Goal: Check status: Check status

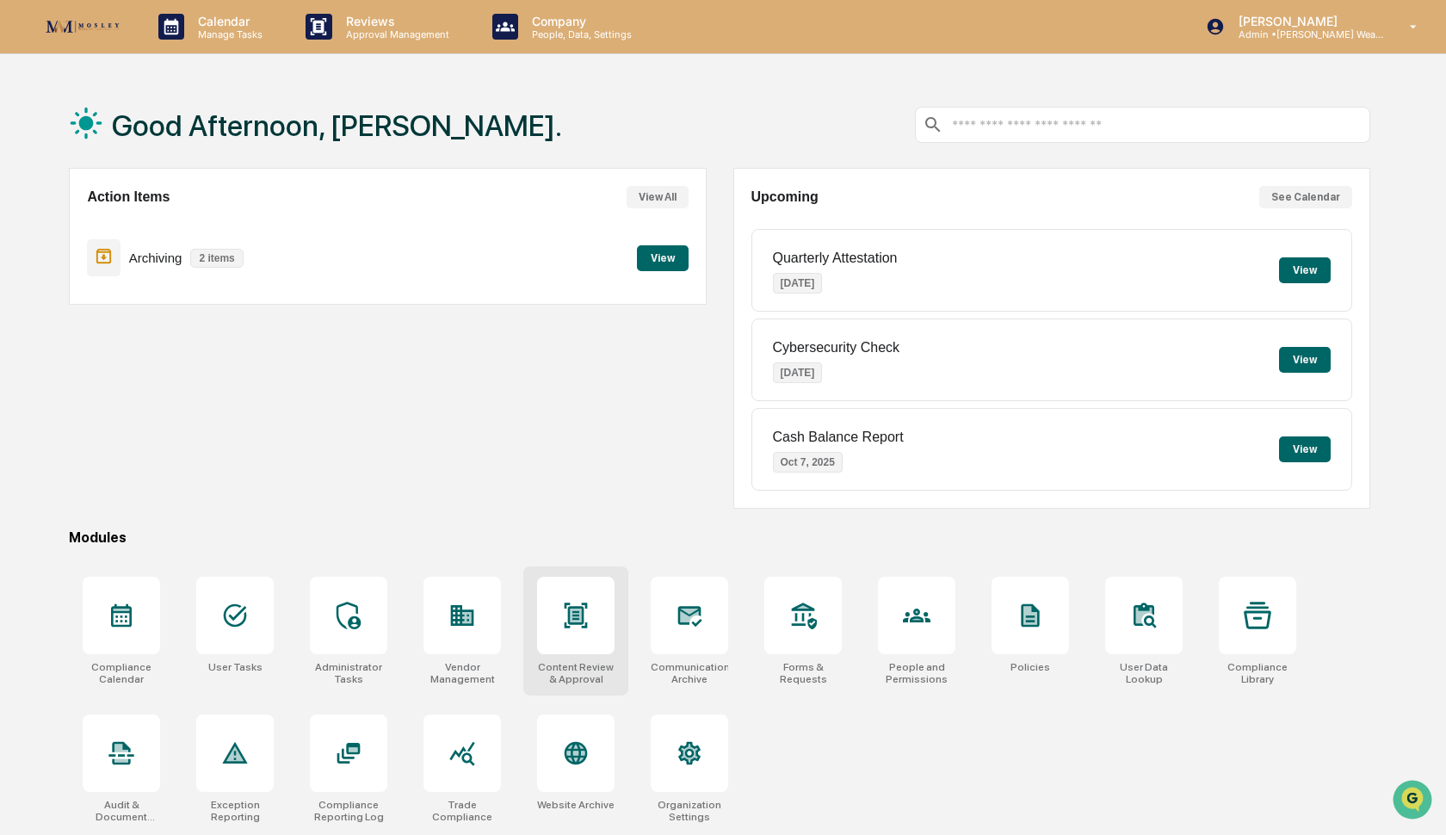
click at [565, 615] on icon at bounding box center [576, 615] width 28 height 28
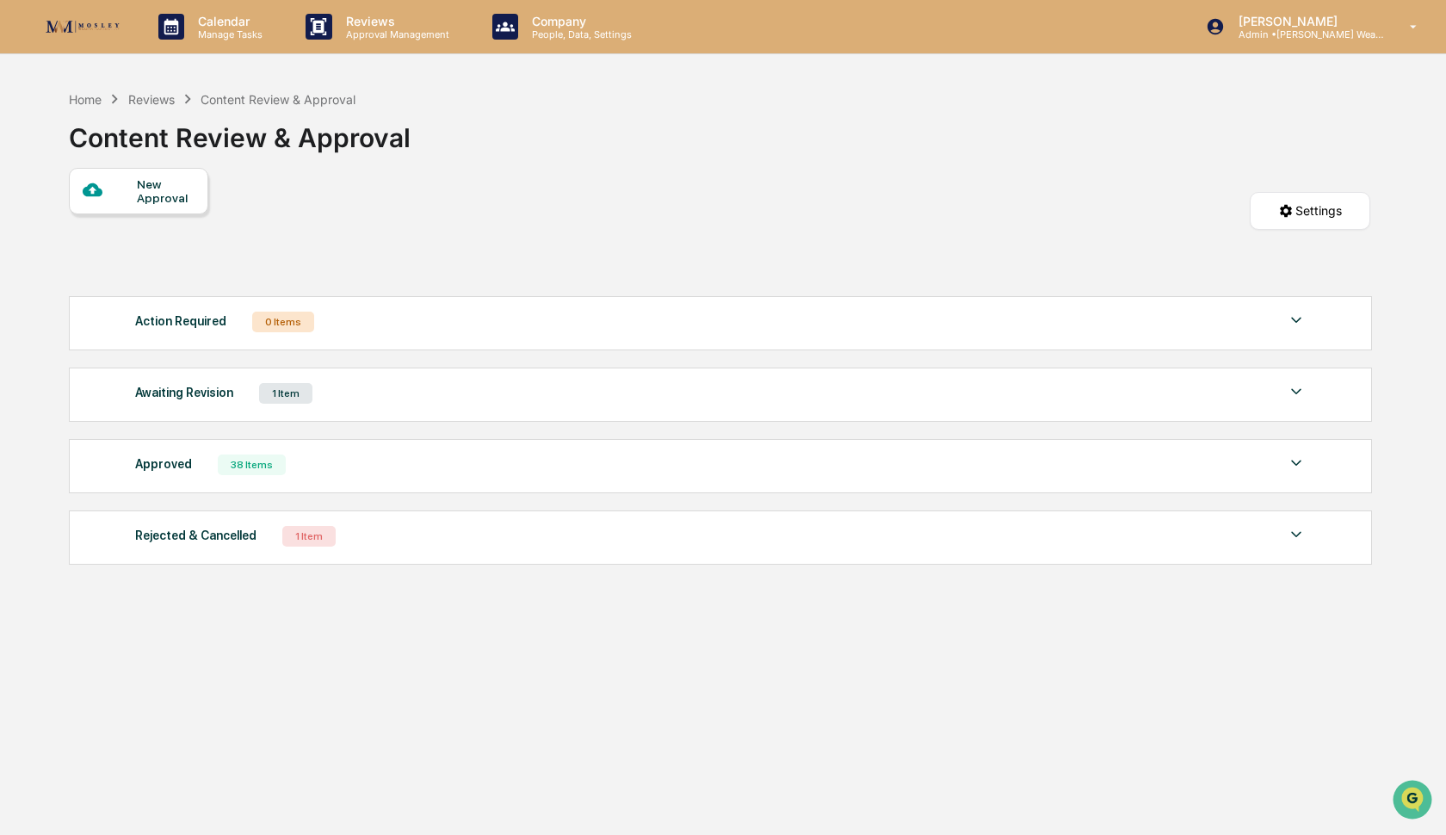
click at [489, 407] on div "Awaiting Revision 1 Item File Name Review Id Created Date Requested By Complian…" at bounding box center [720, 394] width 1303 height 54
click at [455, 404] on div "Awaiting Revision 1 Item" at bounding box center [720, 393] width 1171 height 24
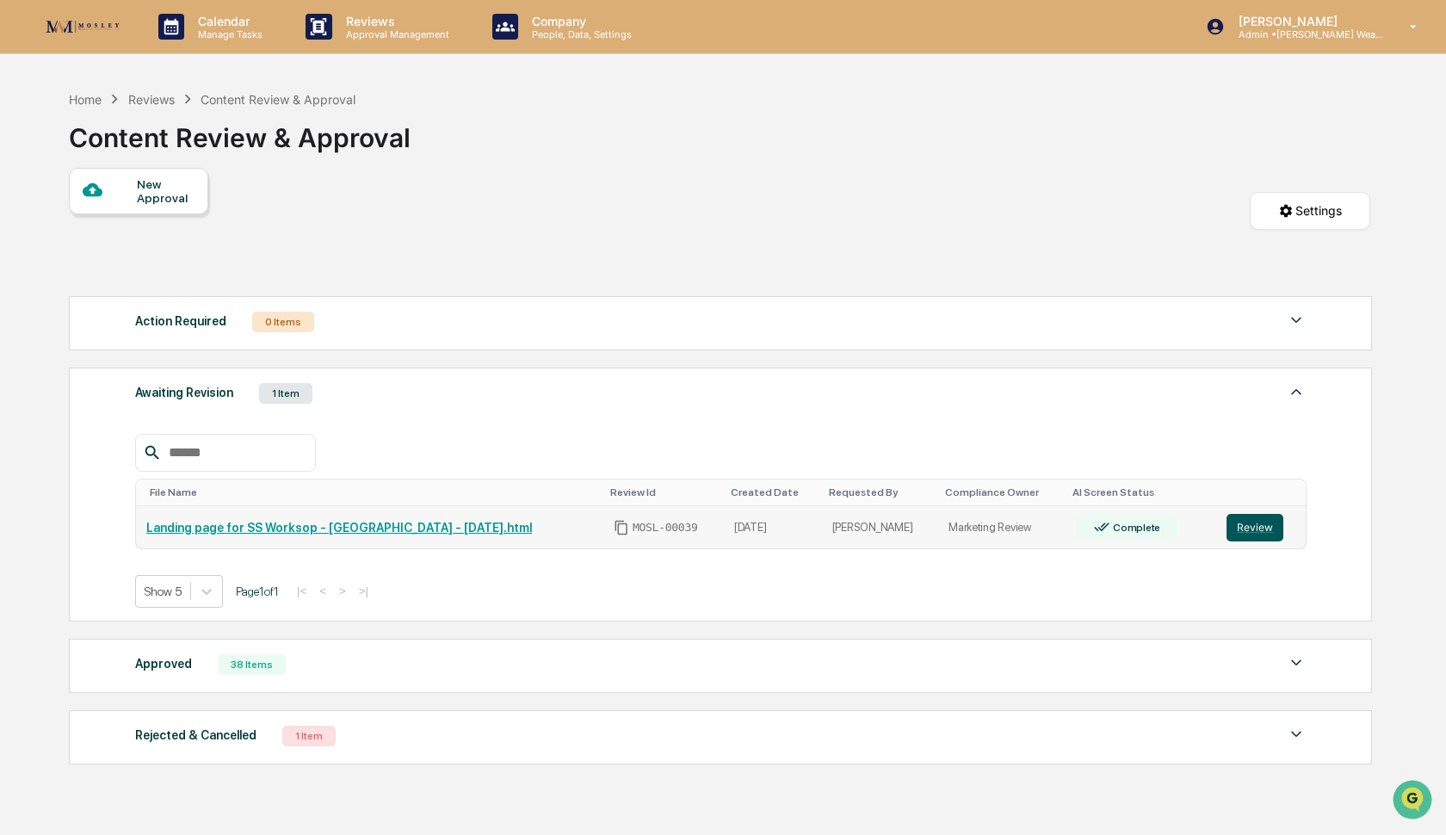
click at [1257, 533] on button "Review" at bounding box center [1254, 528] width 57 height 28
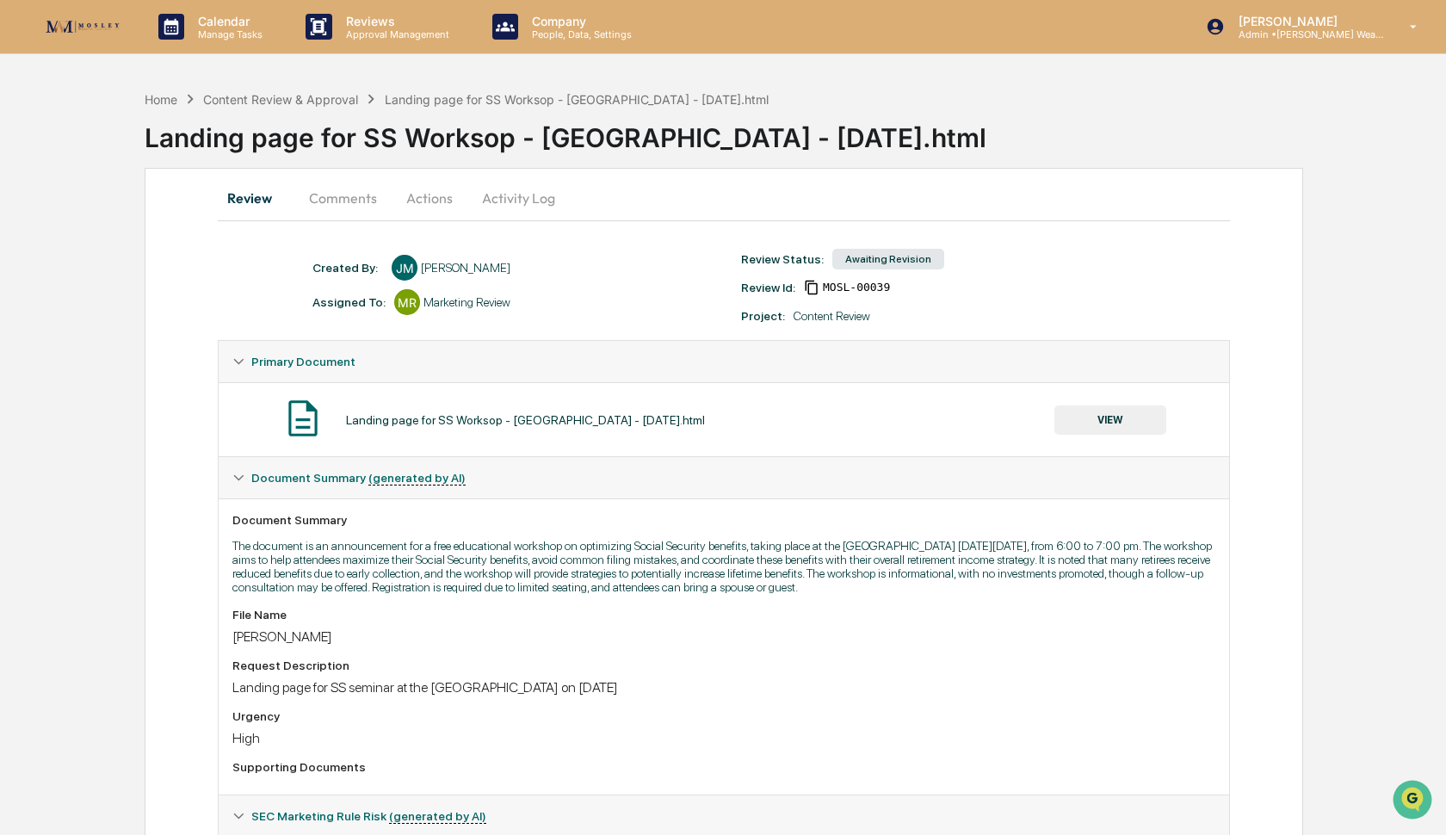
click at [347, 194] on button "Comments" at bounding box center [343, 197] width 96 height 41
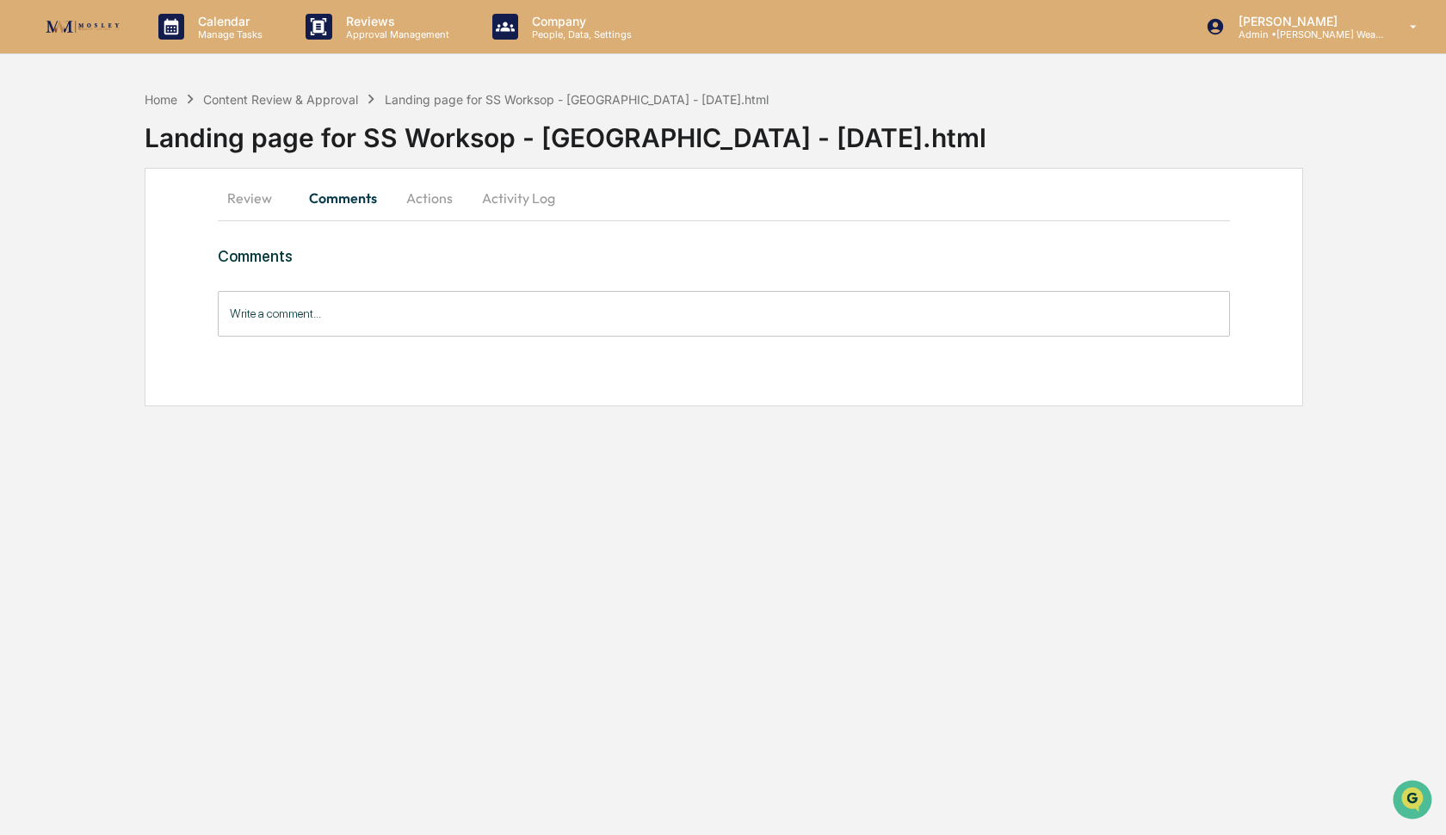
click at [446, 199] on button "Actions" at bounding box center [429, 197] width 77 height 41
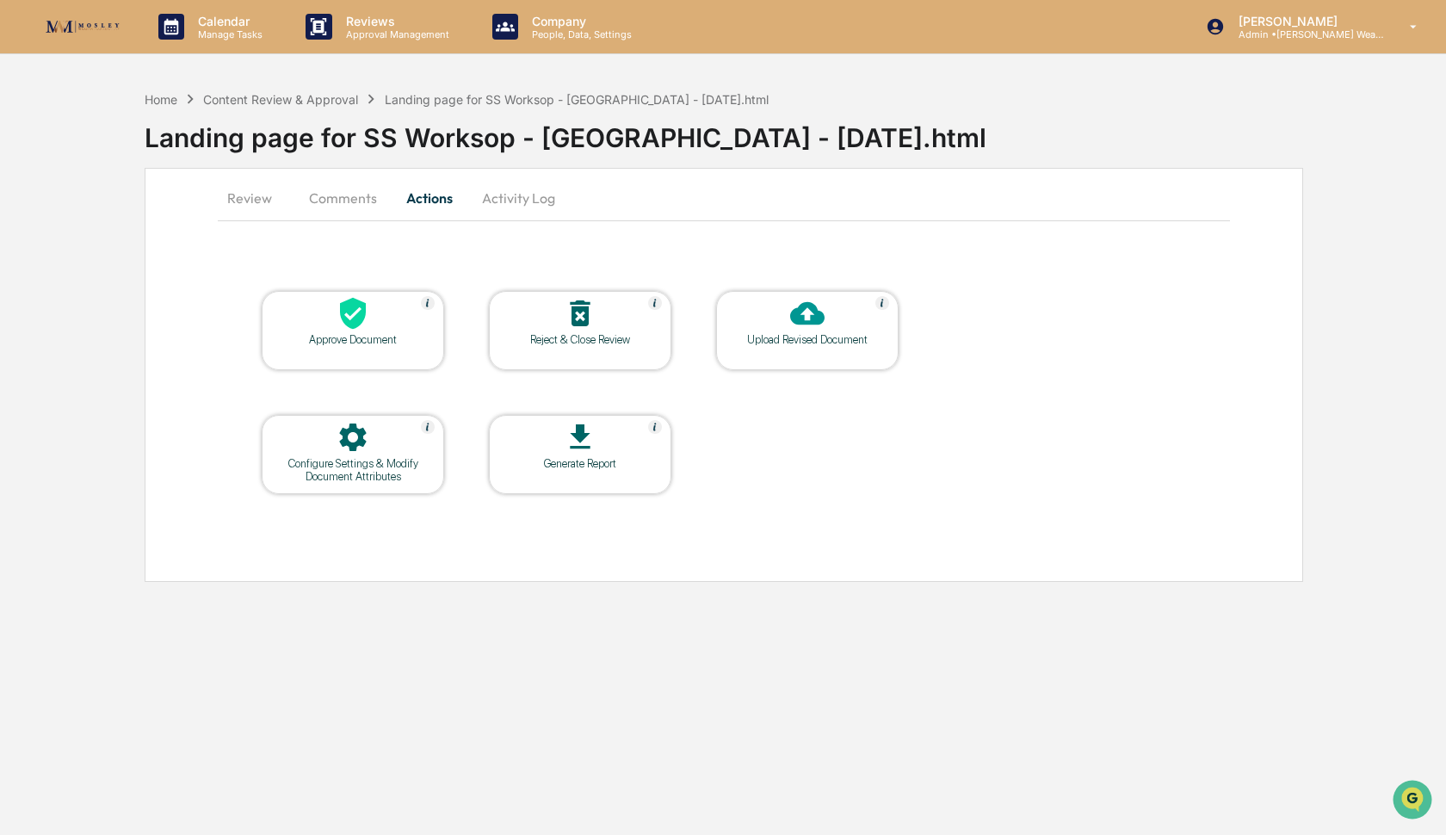
click at [514, 198] on button "Activity Log" at bounding box center [518, 197] width 101 height 41
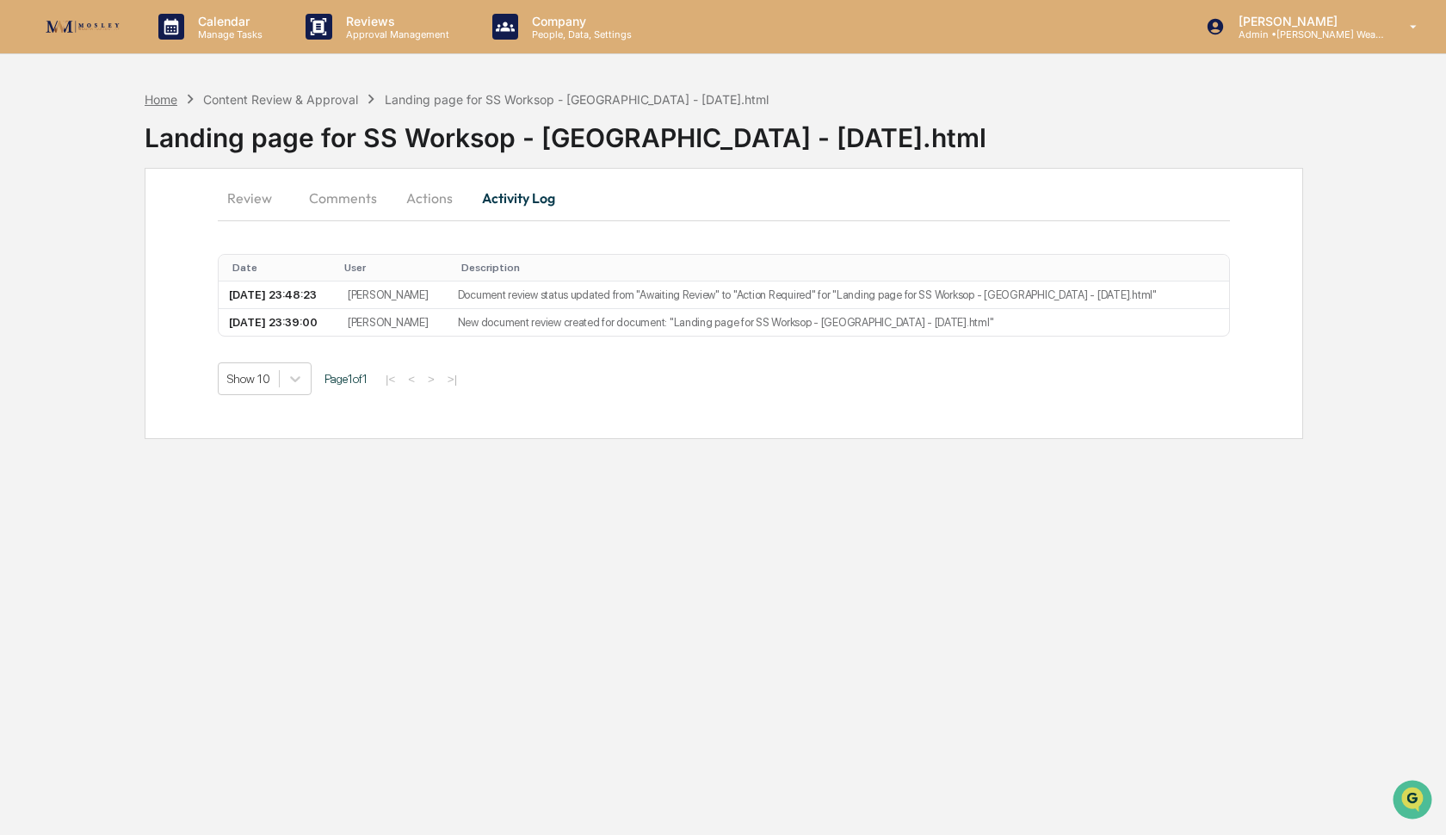
click at [158, 93] on div "Home" at bounding box center [161, 99] width 33 height 15
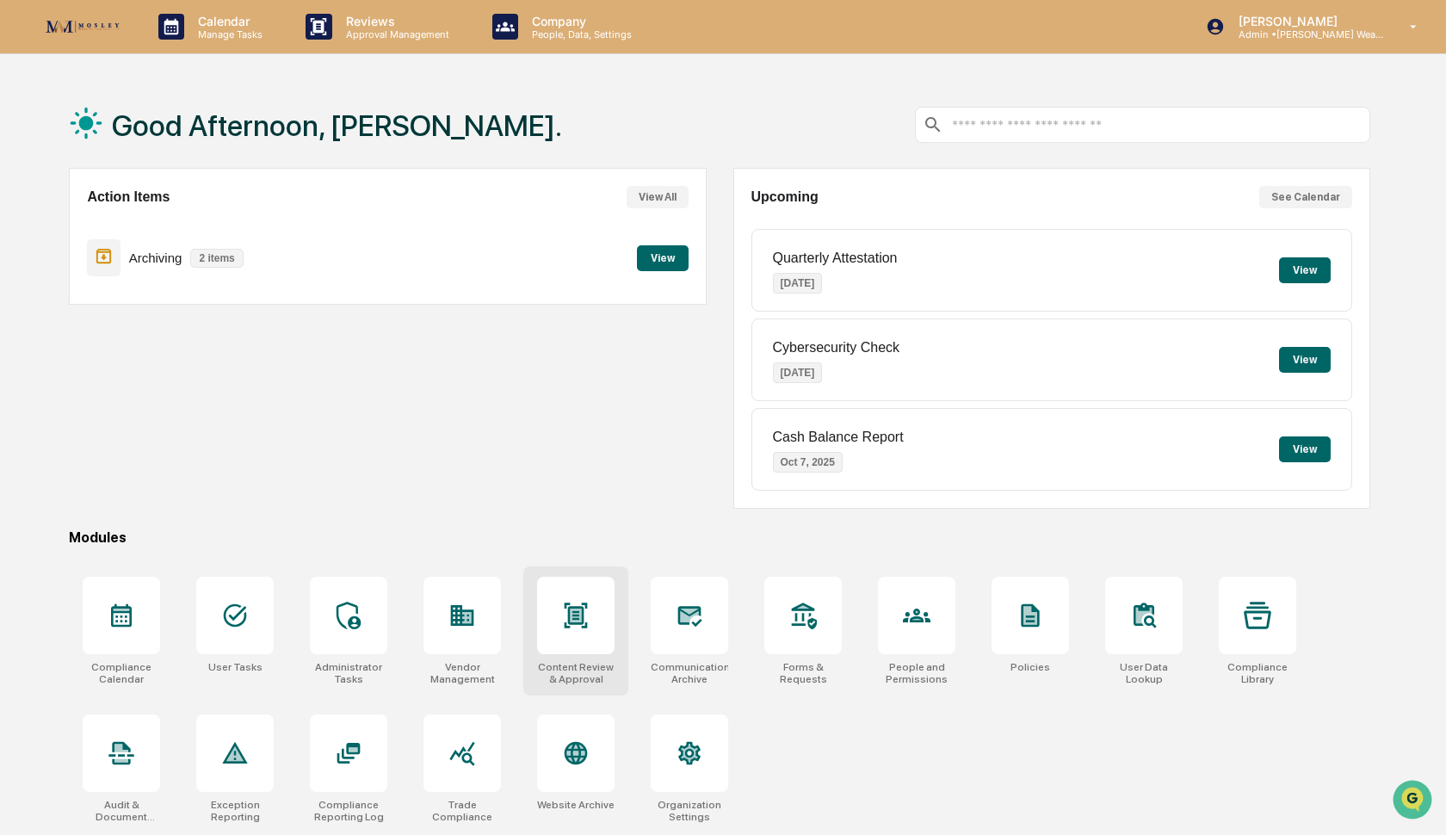
click at [583, 634] on div at bounding box center [575, 614] width 77 height 77
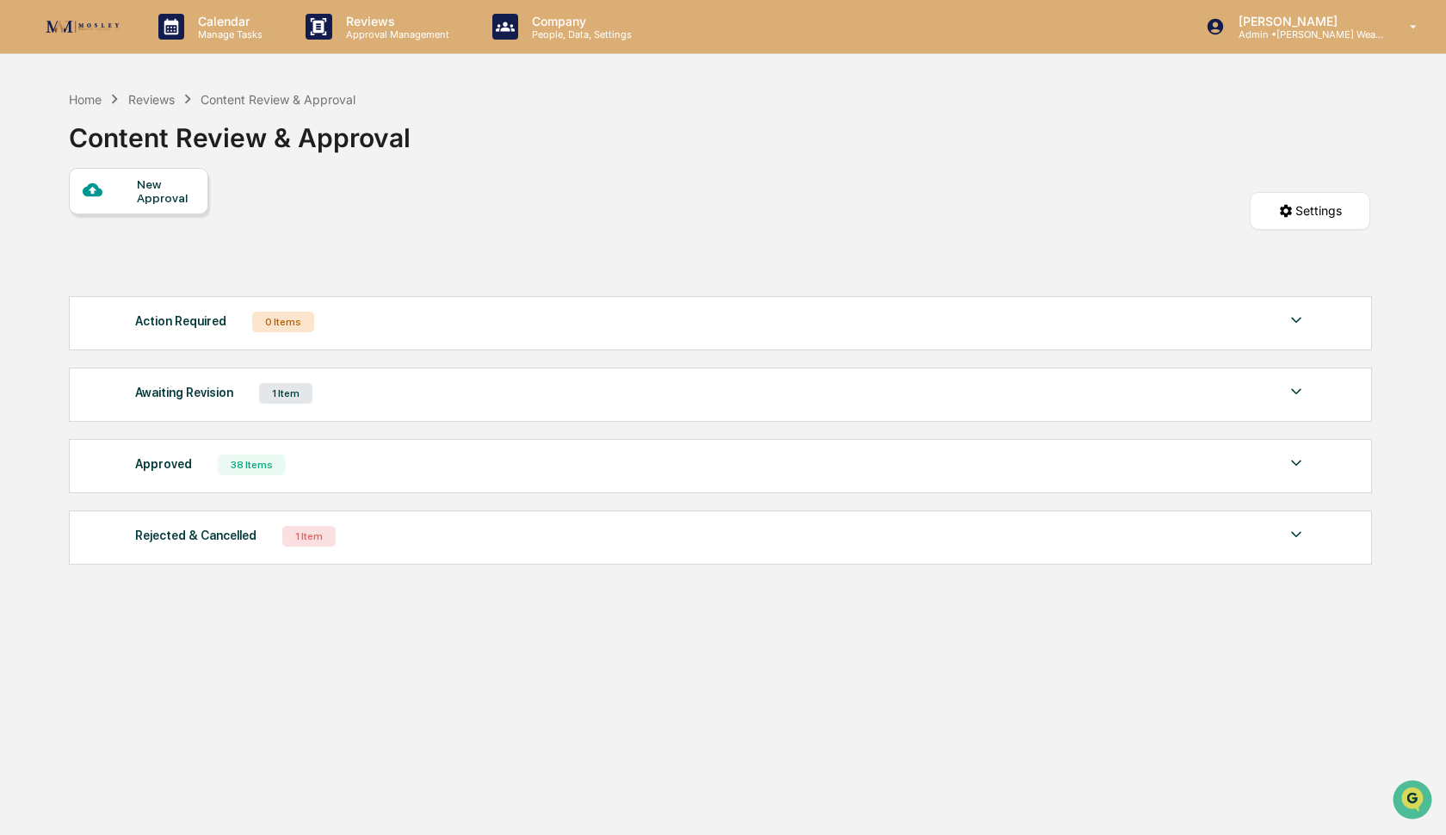
click at [563, 542] on div "Rejected & Cancelled 1 Item" at bounding box center [720, 536] width 1171 height 24
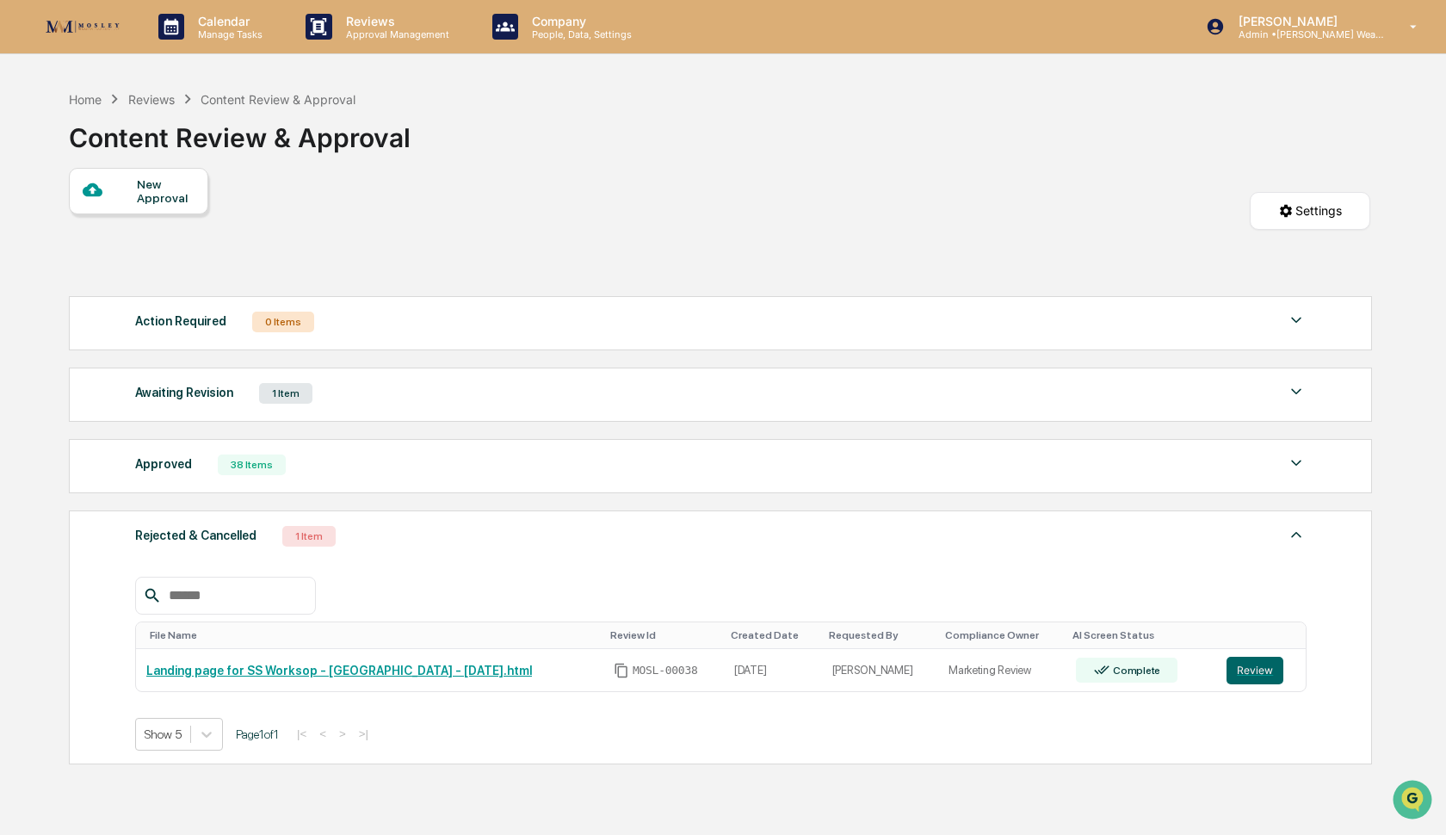
click at [563, 543] on div "Rejected & Cancelled 1 Item" at bounding box center [720, 536] width 1171 height 24
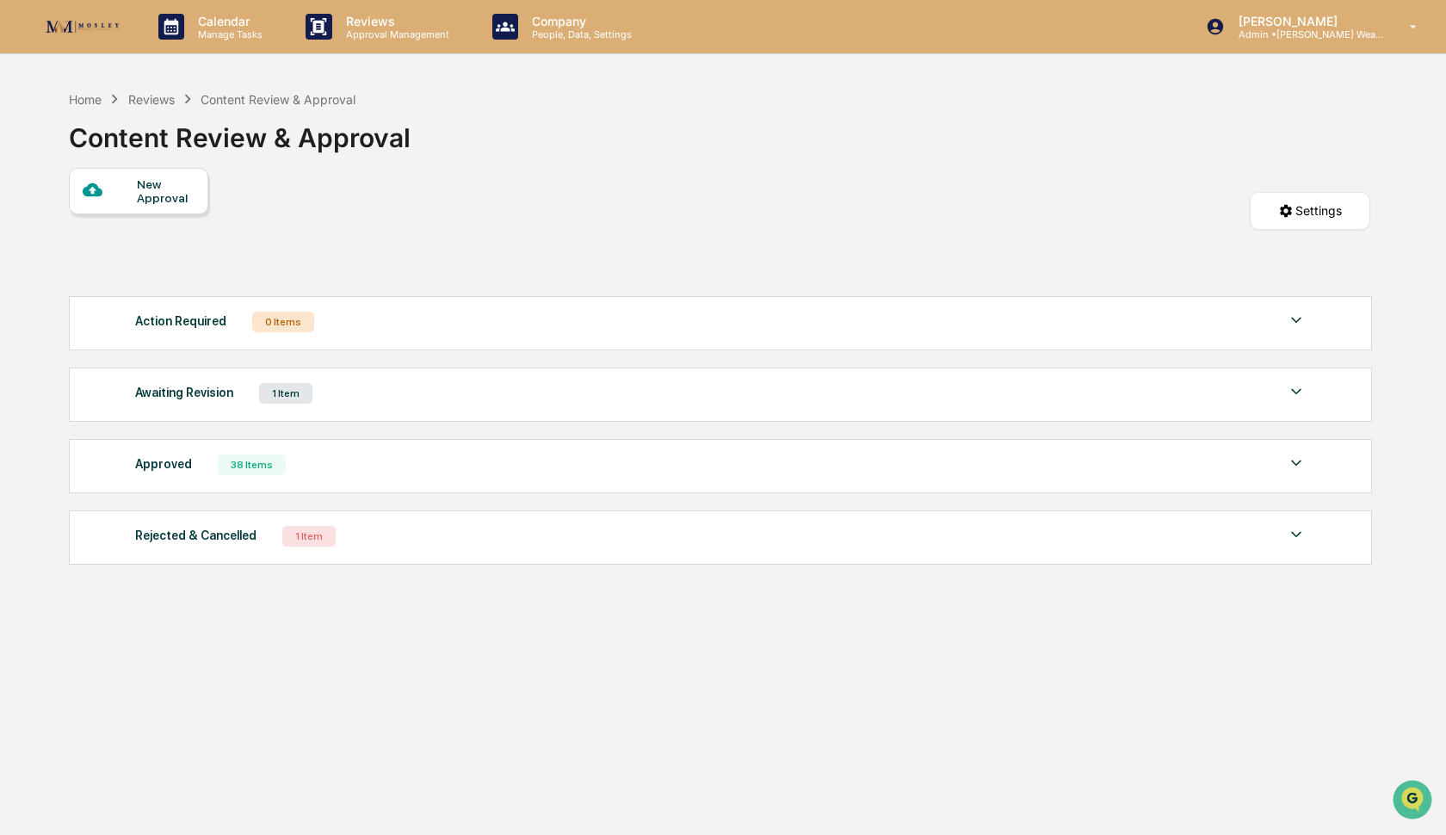
click at [577, 405] on div "Awaiting Revision 1 Item" at bounding box center [720, 393] width 1171 height 24
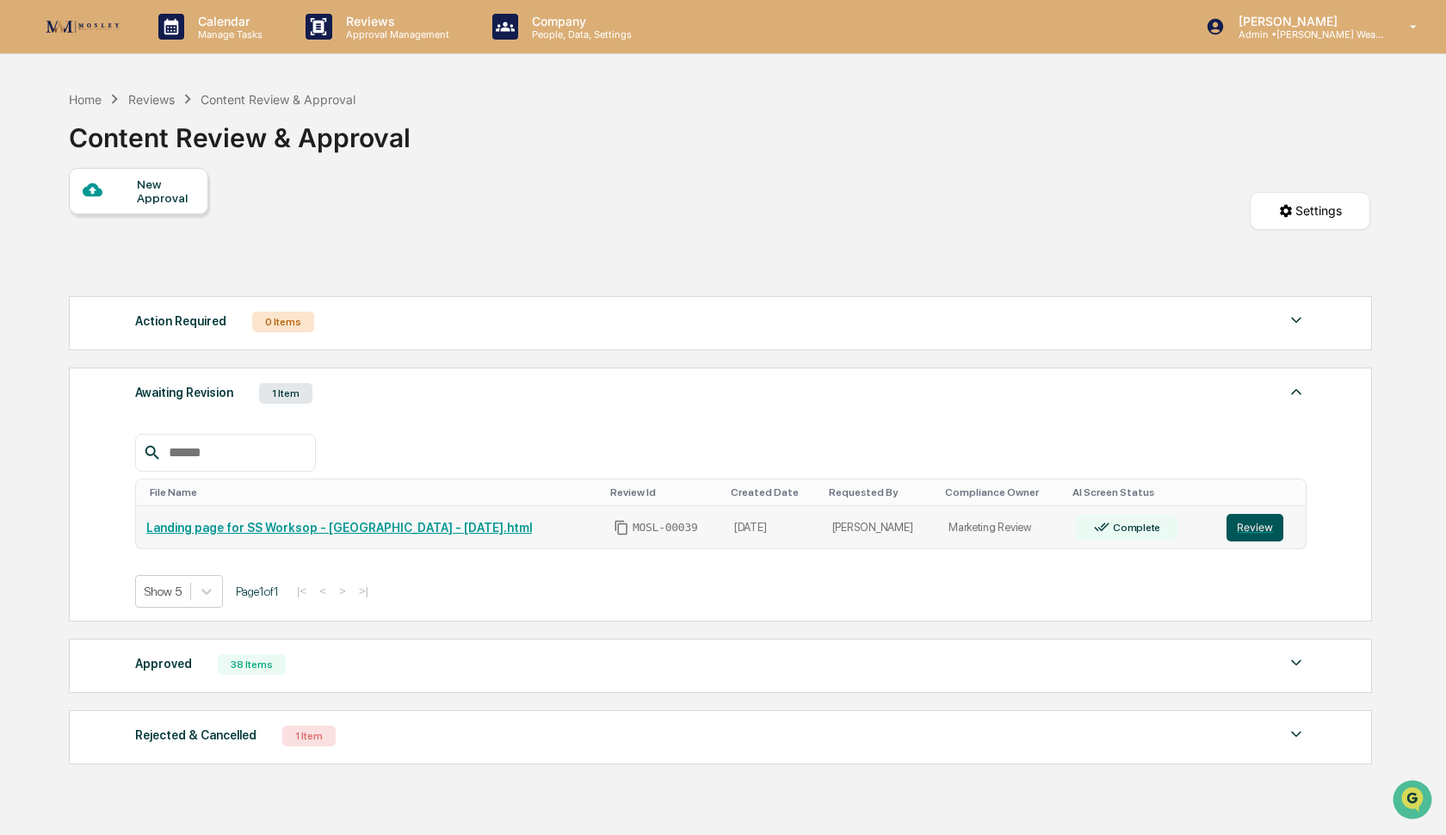
click at [1255, 526] on button "Review" at bounding box center [1254, 528] width 57 height 28
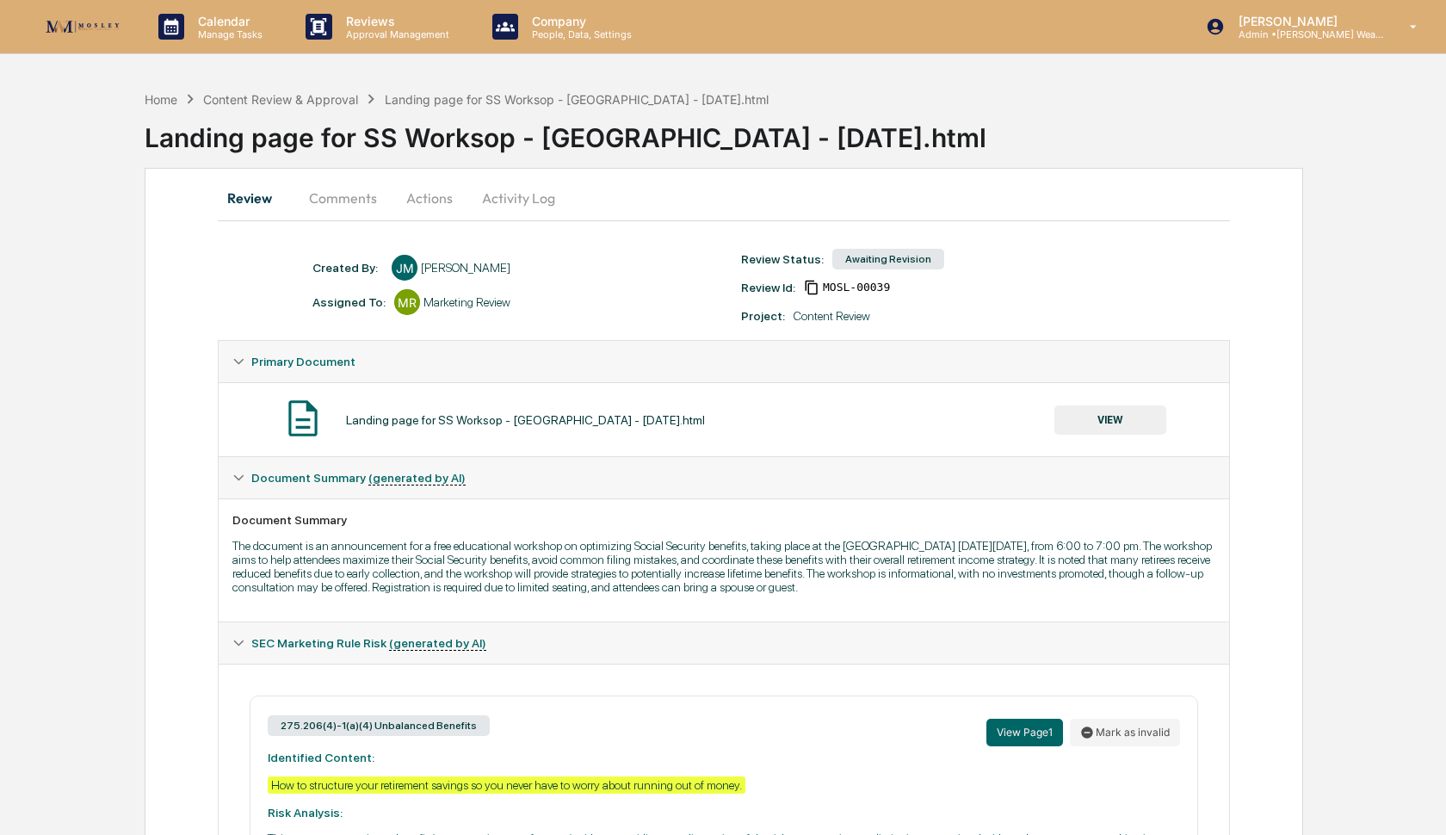
click at [348, 196] on button "Comments" at bounding box center [343, 197] width 96 height 41
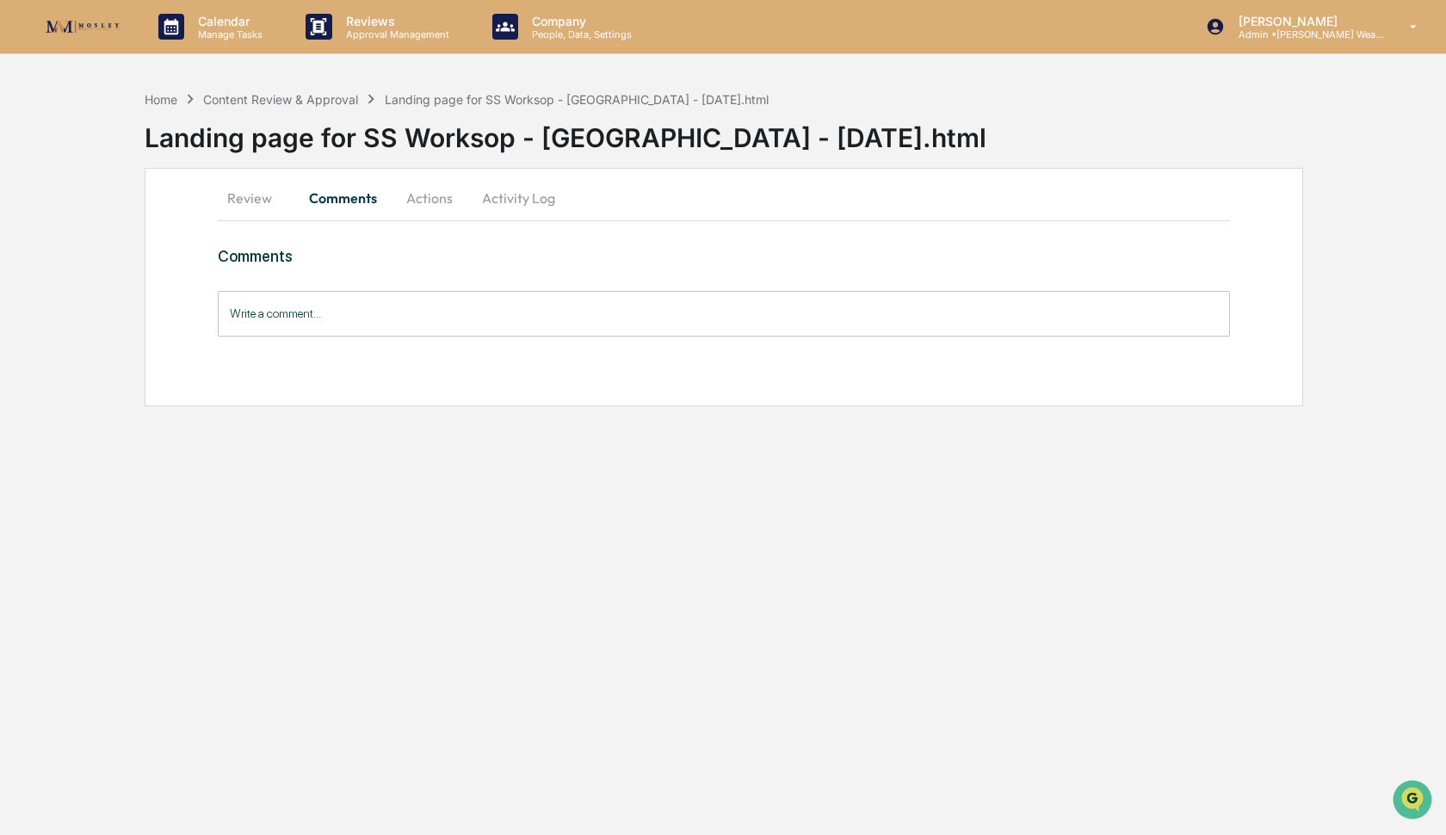
click at [438, 196] on button "Actions" at bounding box center [429, 197] width 77 height 41
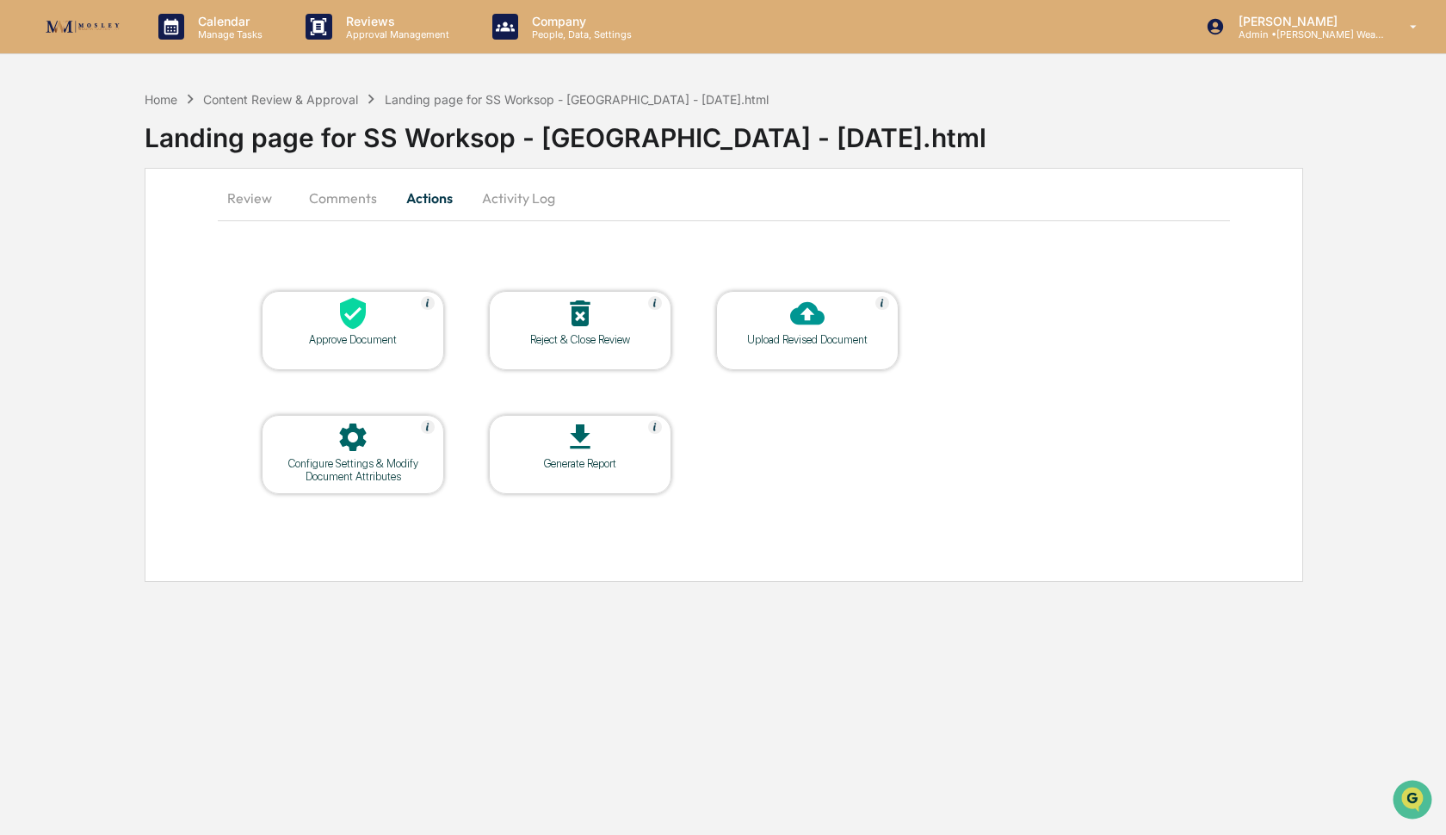
click at [501, 199] on button "Activity Log" at bounding box center [518, 197] width 101 height 41
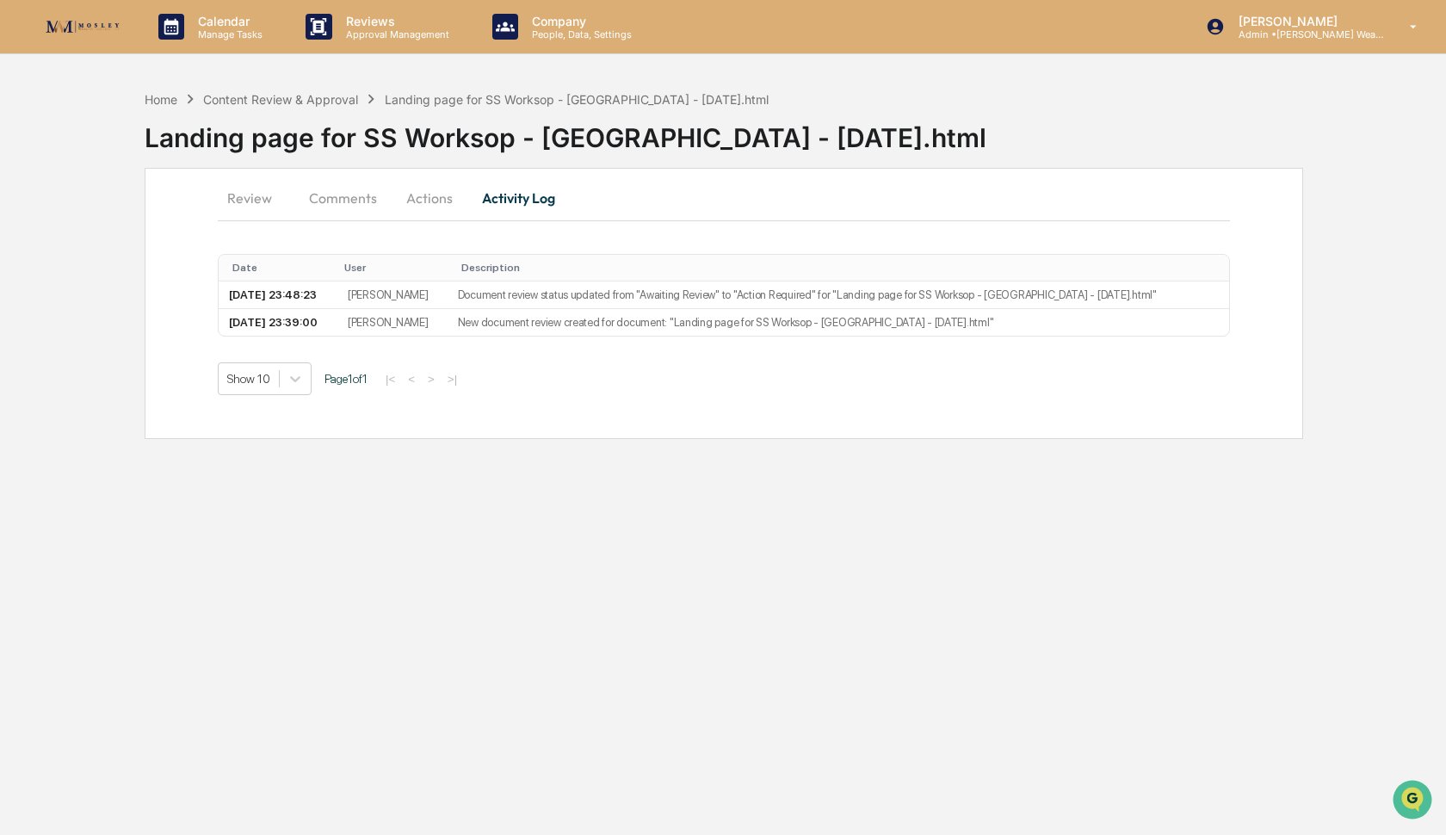
click at [252, 195] on button "Review" at bounding box center [256, 197] width 77 height 41
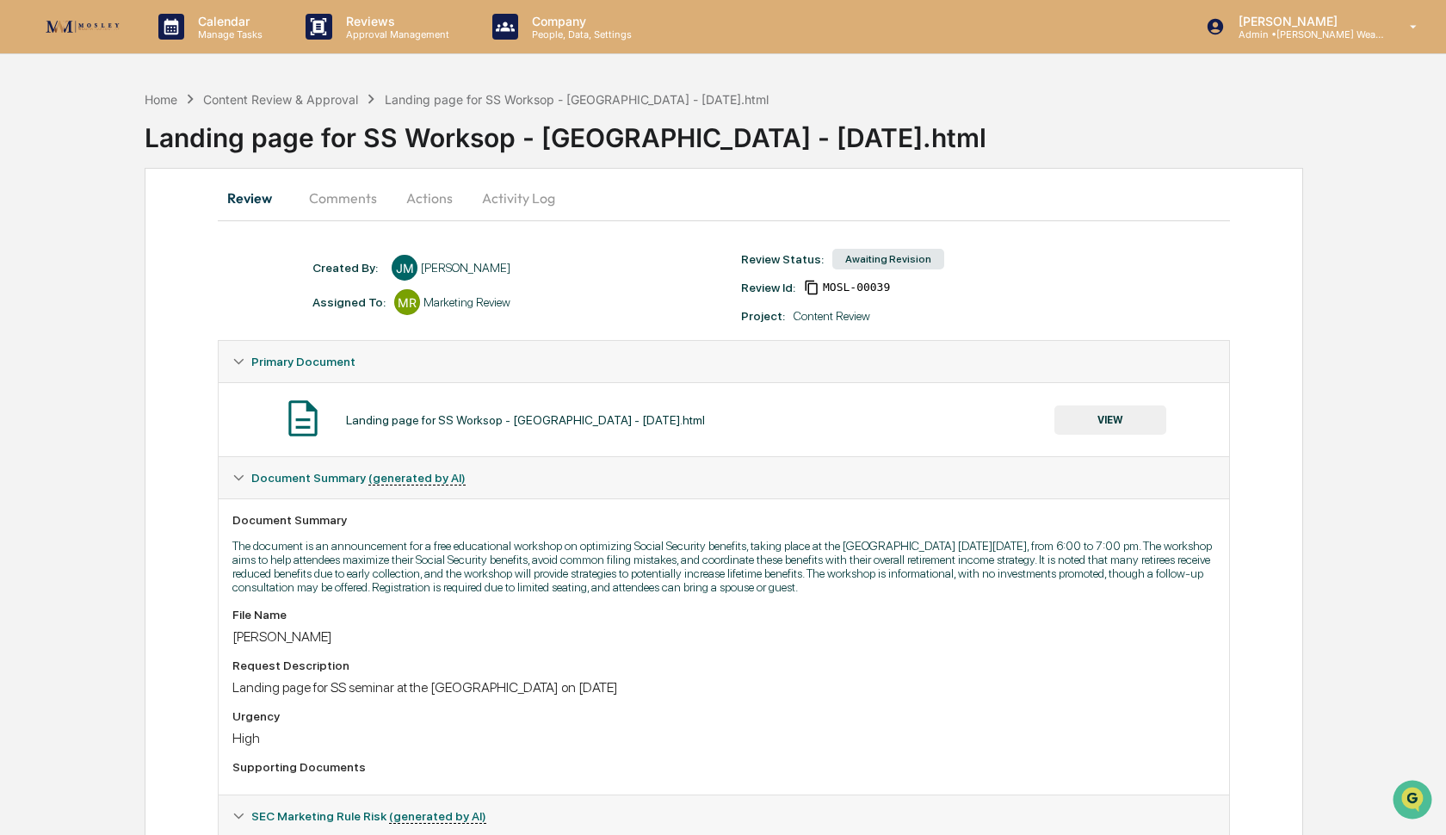
click at [530, 199] on button "Activity Log" at bounding box center [518, 197] width 101 height 41
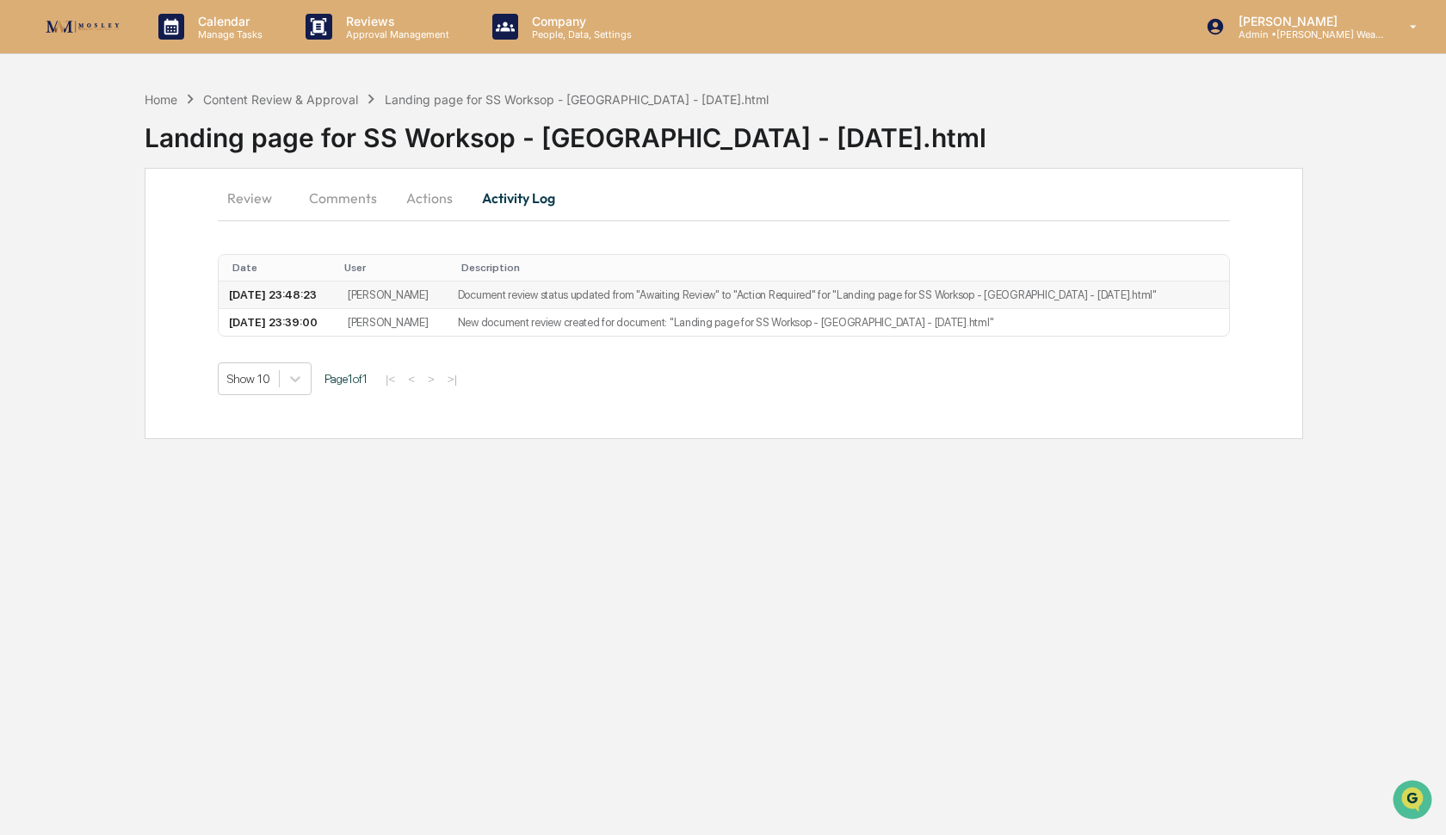
click at [570, 295] on td "Document review status updated from "Awaiting Review" to "Action Required" for …" at bounding box center [837, 295] width 781 height 28
